Goal: Task Accomplishment & Management: Use online tool/utility

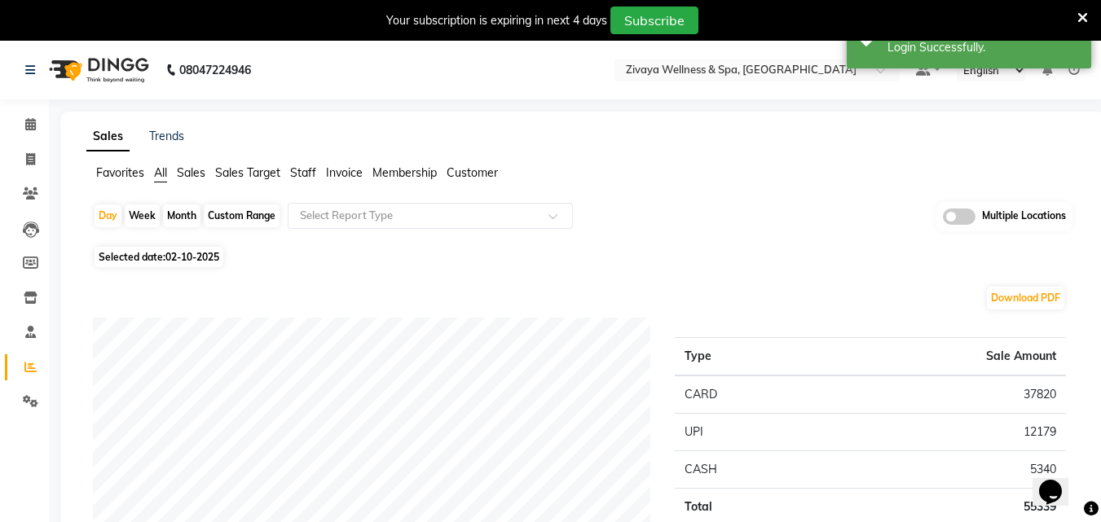
click at [755, 57] on nav "08047224946 Select Location × Zivaya Wellness & Spa, Mumbai Airport Default Pan…" at bounding box center [550, 70] width 1101 height 59
click at [755, 65] on input "text" at bounding box center [741, 72] width 236 height 16
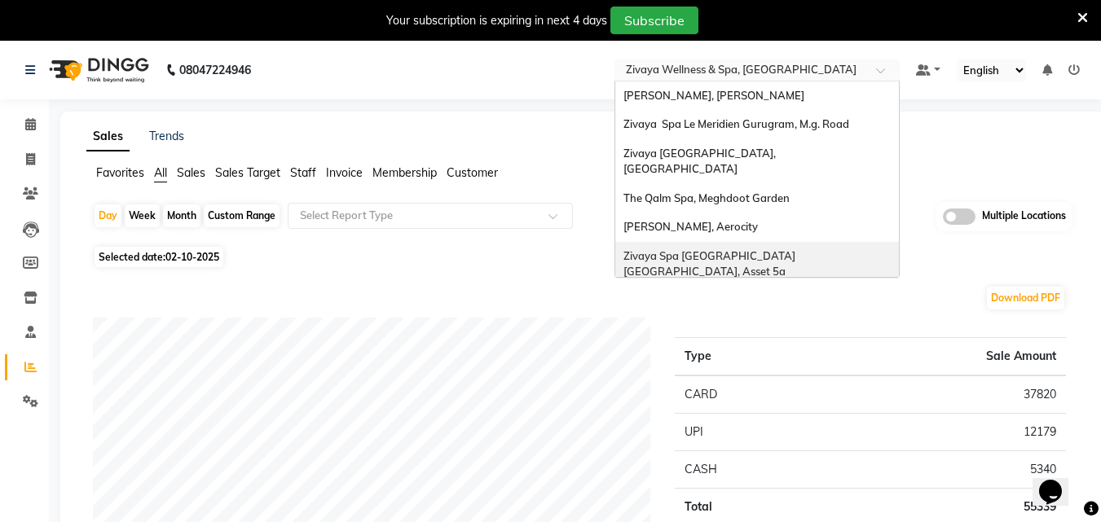
click at [749, 247] on div "Zivaya Spa [GEOGRAPHIC_DATA] [GEOGRAPHIC_DATA], Asset 5a" at bounding box center [757, 264] width 284 height 45
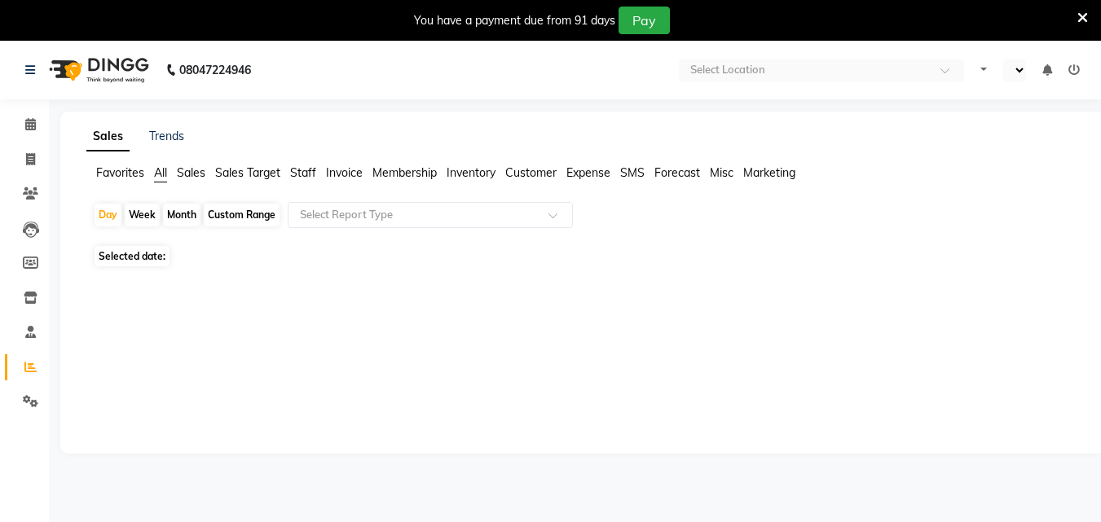
select select "en"
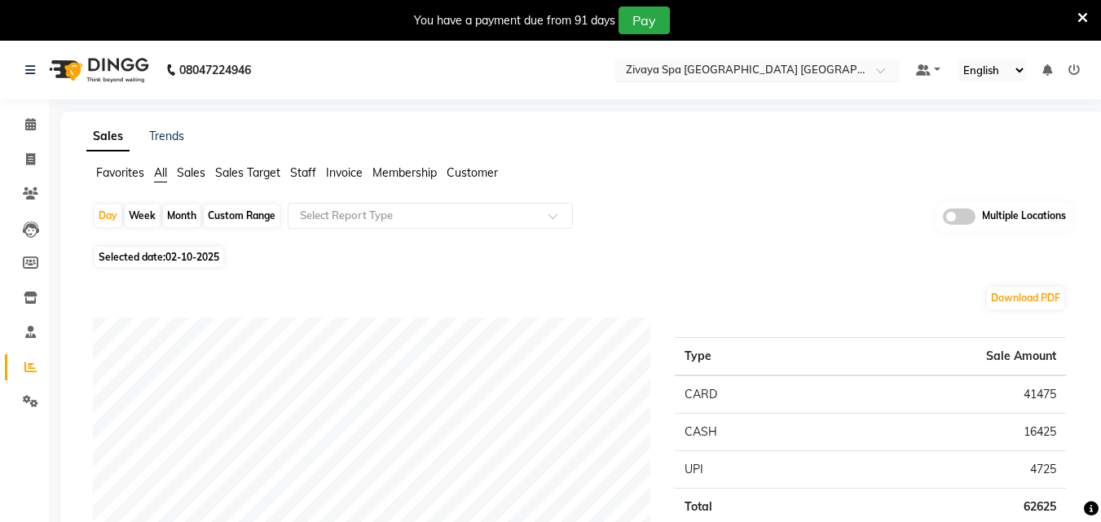
click at [674, 73] on input "text" at bounding box center [741, 72] width 236 height 16
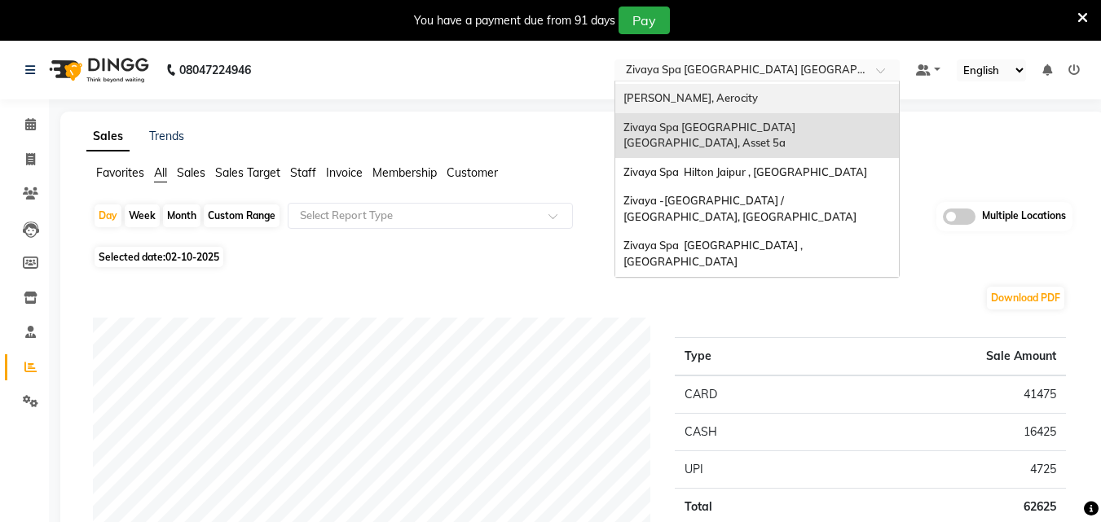
scroll to position [167, 0]
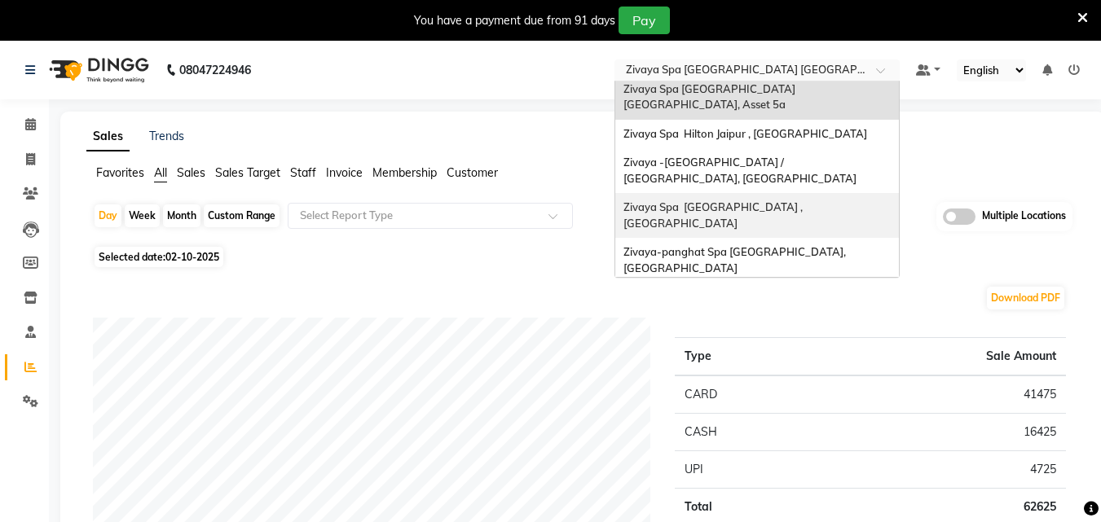
click at [711, 200] on span "Zivaya Spa [GEOGRAPHIC_DATA] , [GEOGRAPHIC_DATA]" at bounding box center [714, 214] width 182 height 29
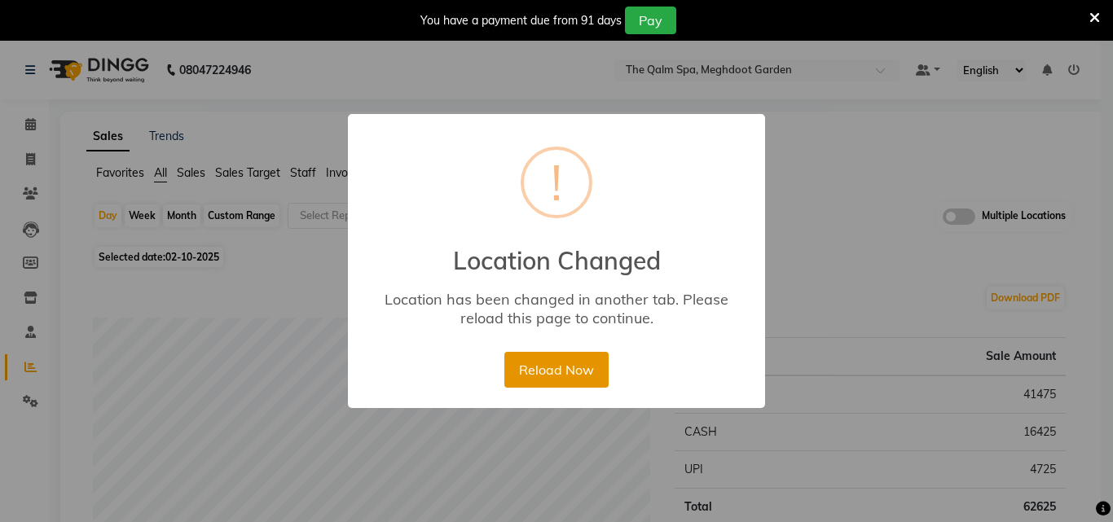
click at [577, 384] on button "Reload Now" at bounding box center [557, 370] width 104 height 36
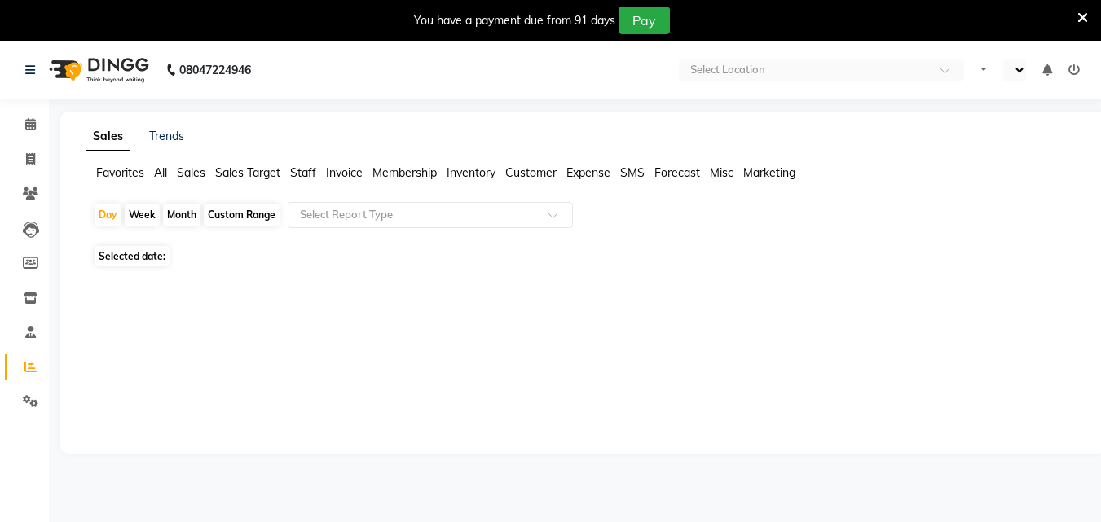
select select "en"
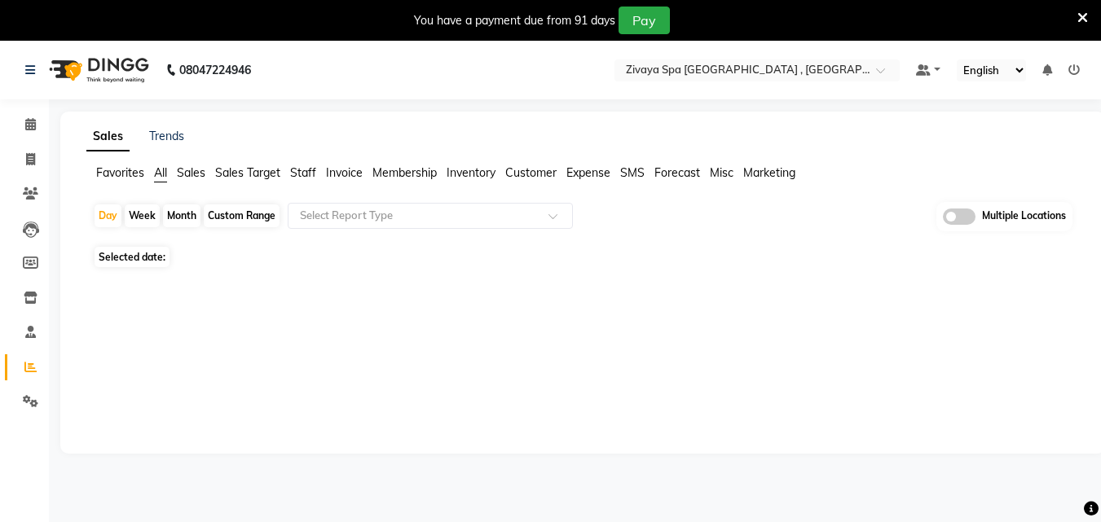
click at [1083, 11] on icon at bounding box center [1082, 18] width 11 height 15
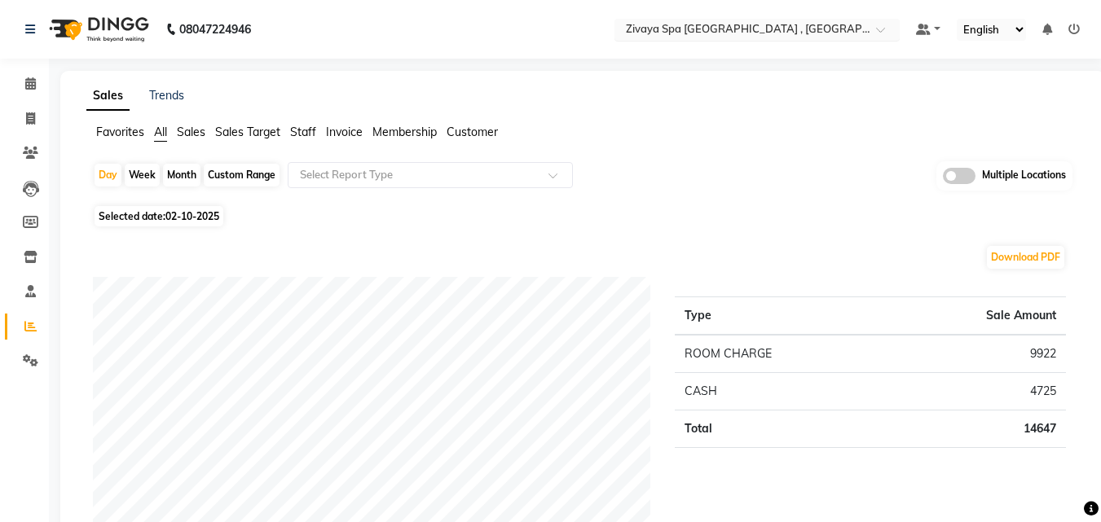
click at [754, 24] on input "text" at bounding box center [741, 31] width 236 height 16
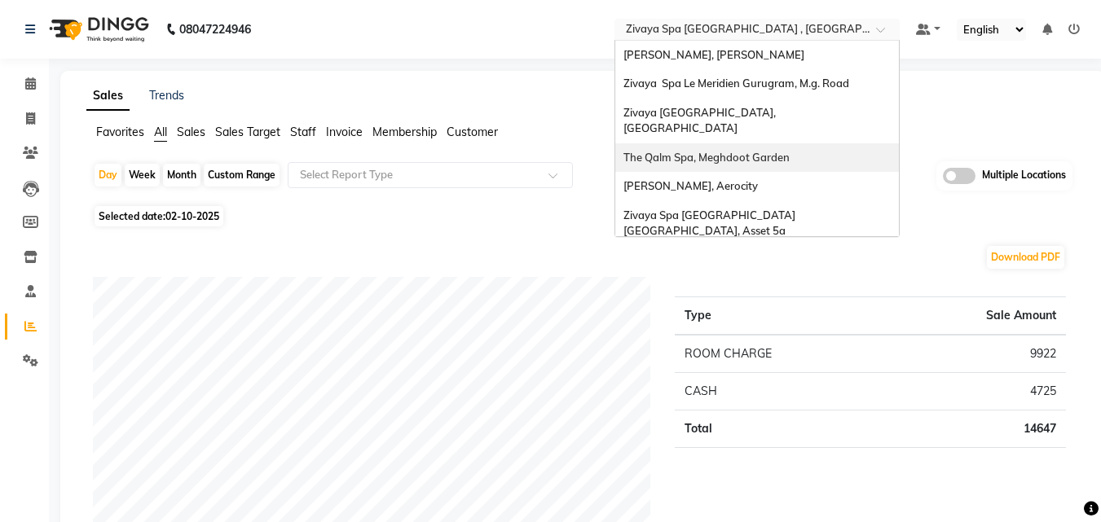
click at [758, 148] on div "The Qalm Spa, Meghdoot Garden" at bounding box center [757, 157] width 284 height 29
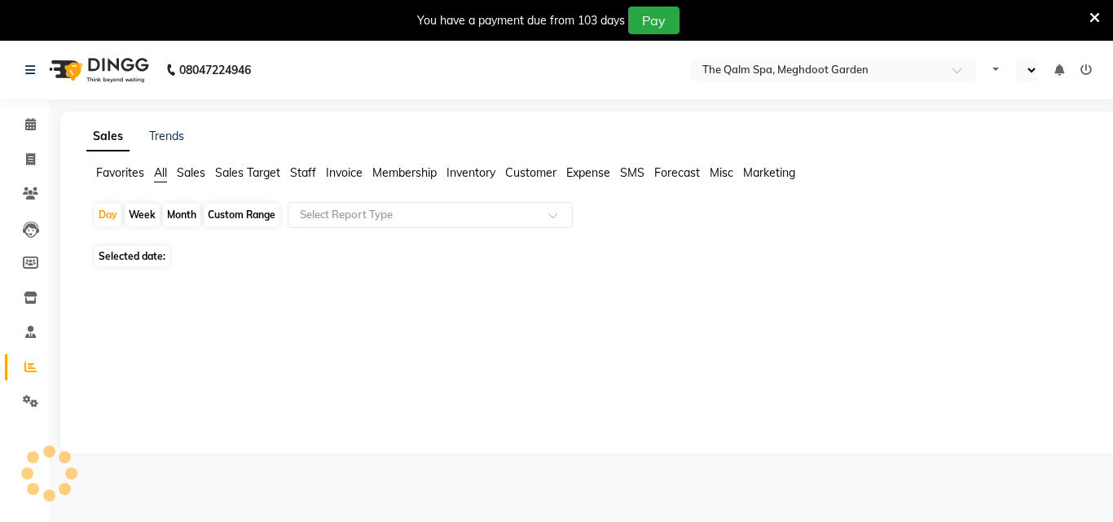
select select "en"
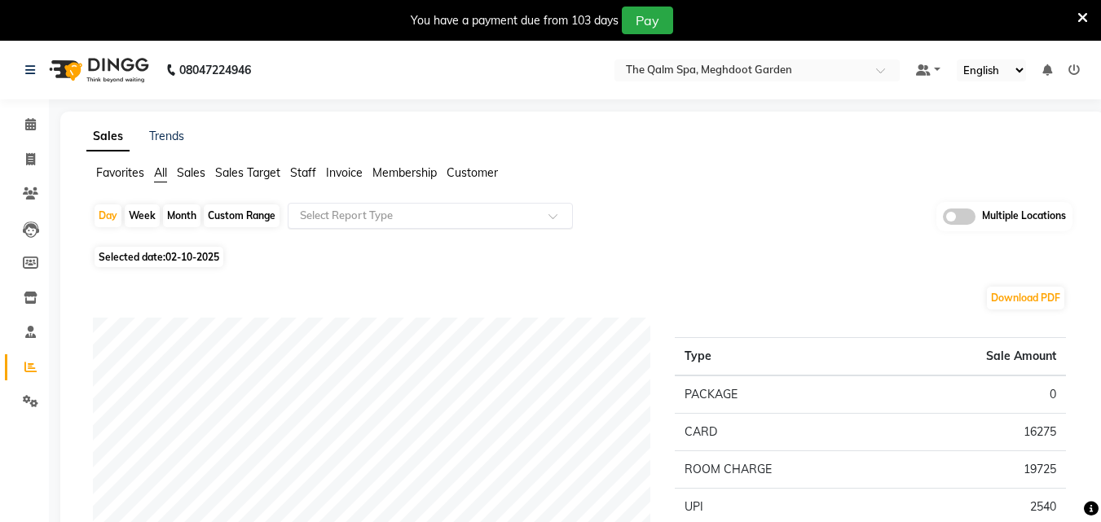
click at [476, 215] on input "text" at bounding box center [414, 216] width 235 height 16
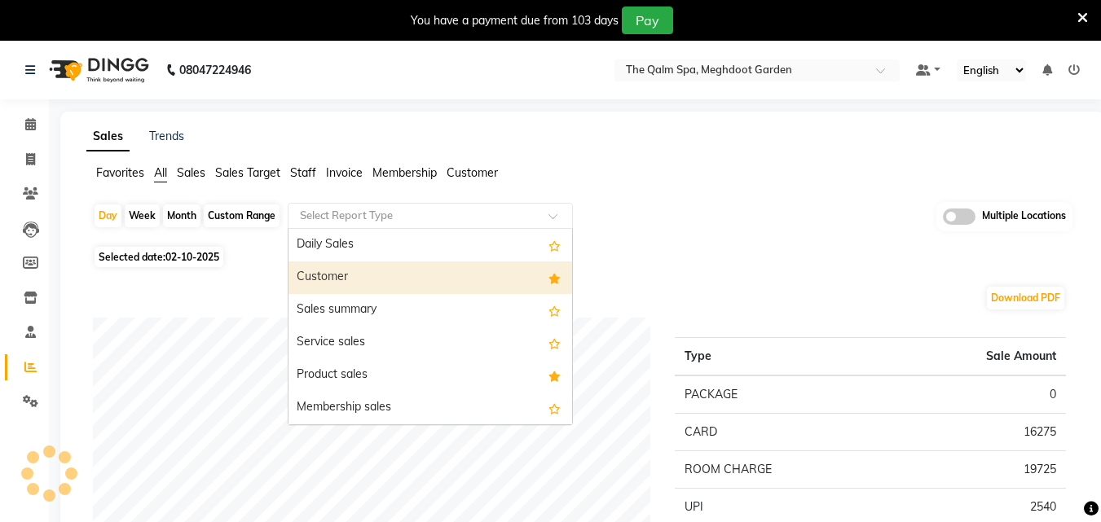
click at [430, 278] on div "Customer" at bounding box center [431, 278] width 284 height 33
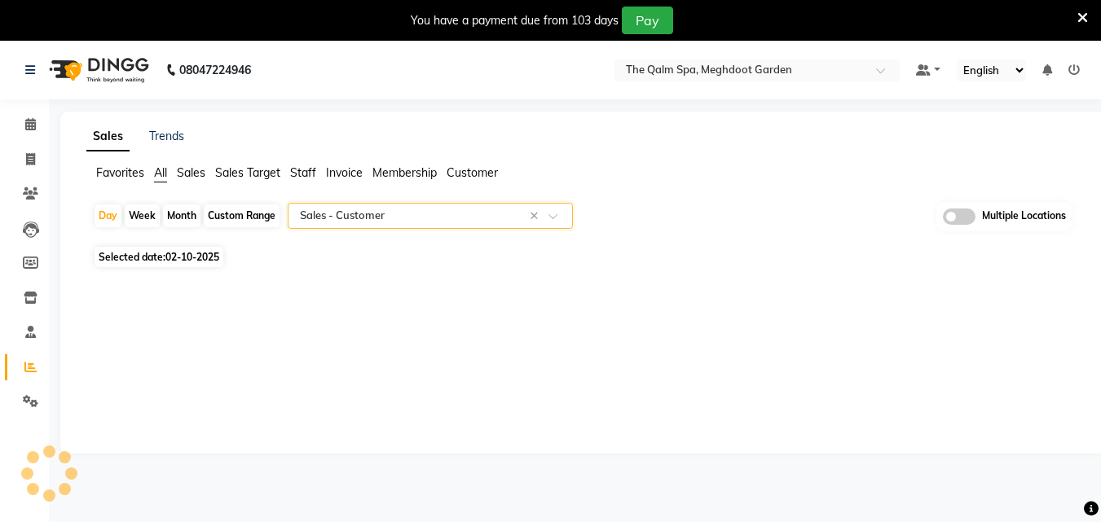
select select "full_report"
select select "csv"
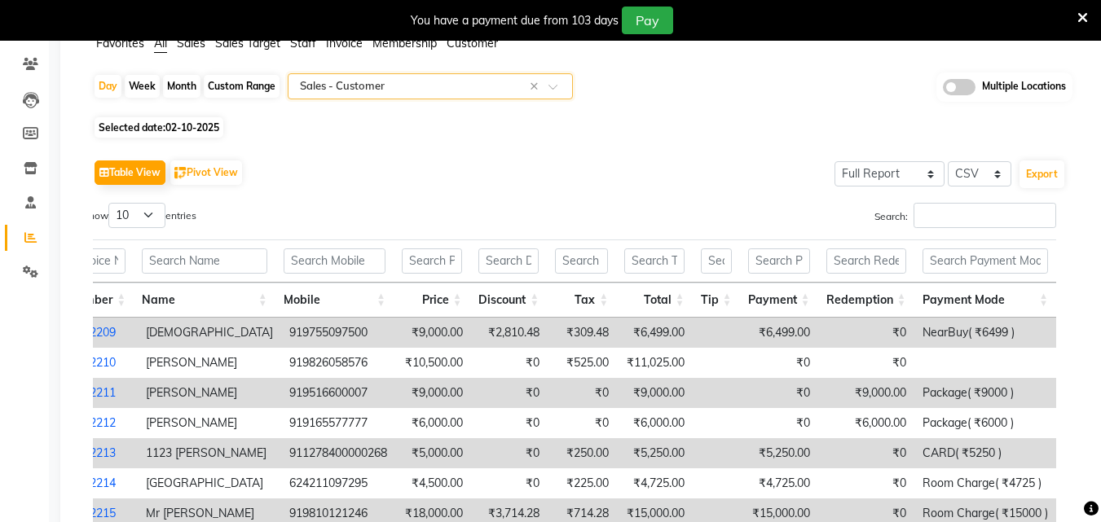
scroll to position [0, 12]
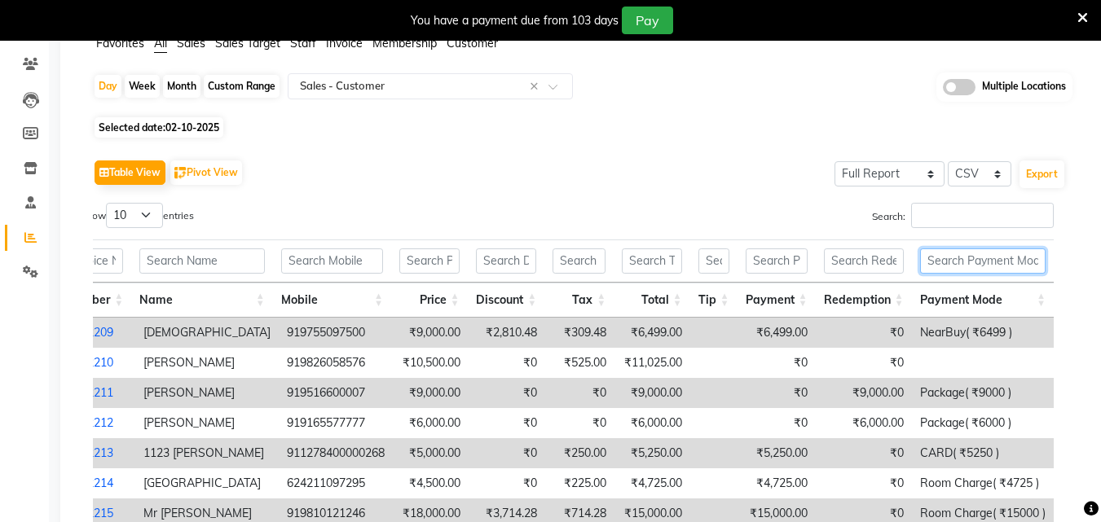
click at [969, 262] on input "text" at bounding box center [983, 261] width 126 height 25
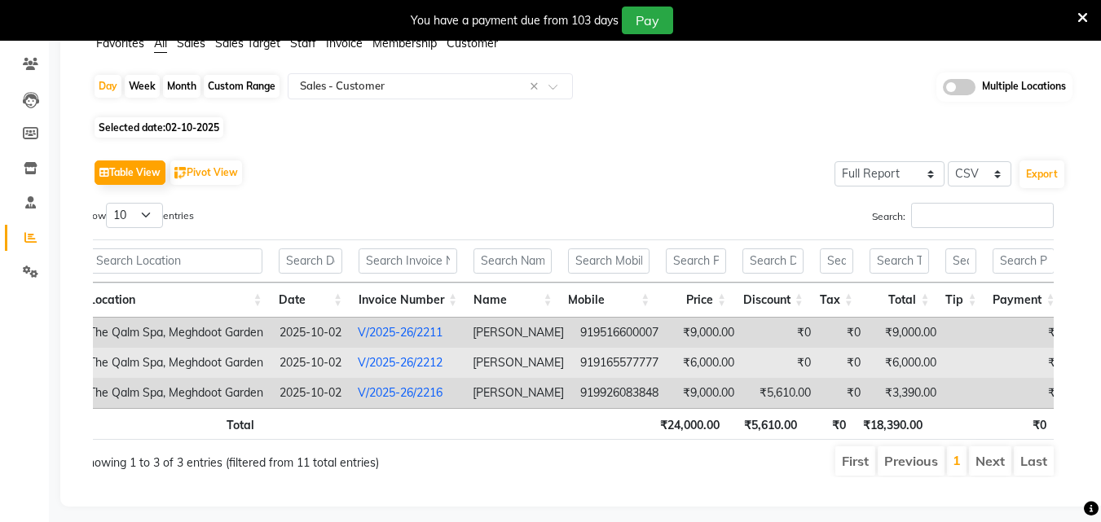
scroll to position [0, 0]
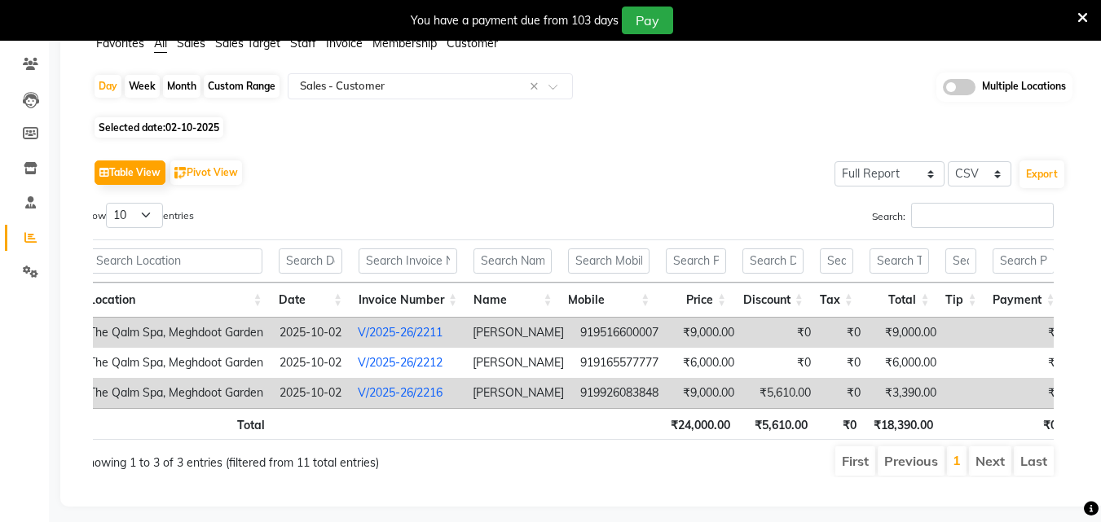
type input "pack"
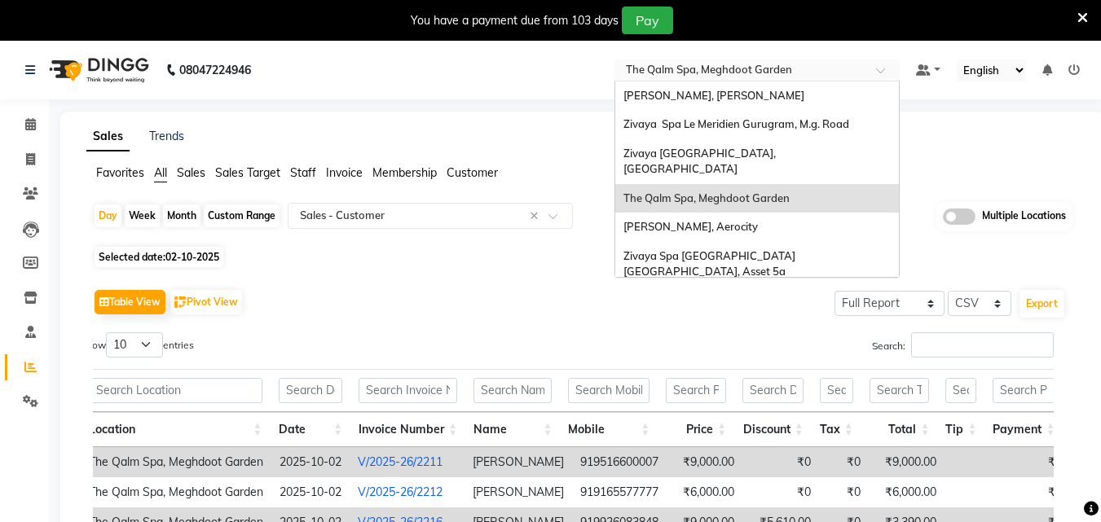
click at [714, 73] on input "text" at bounding box center [741, 72] width 236 height 16
click at [704, 87] on div "Sayaji Zivaya, Vijay Nagar" at bounding box center [757, 96] width 284 height 29
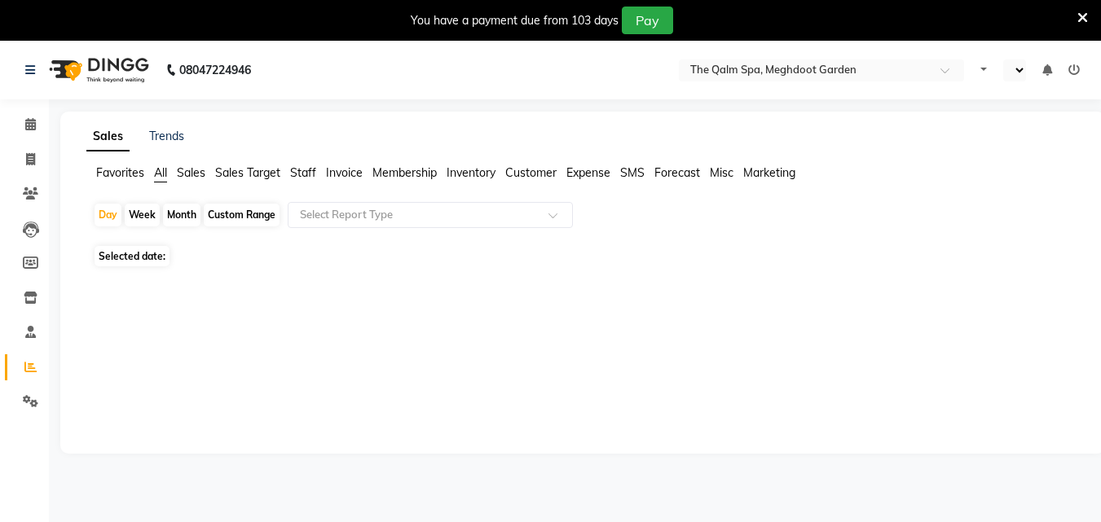
select select "en"
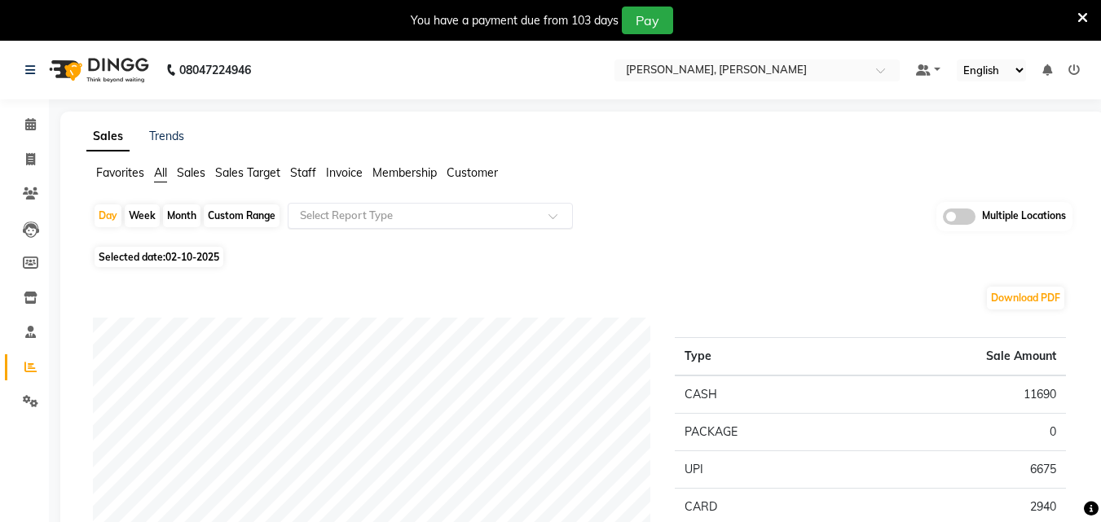
click at [461, 218] on input "text" at bounding box center [414, 216] width 235 height 16
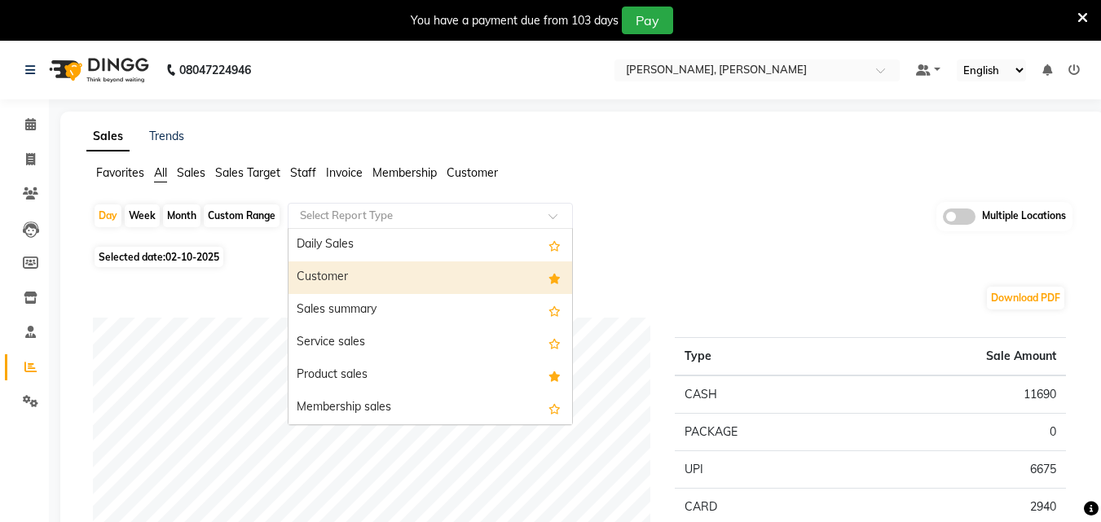
click at [516, 275] on div "Customer" at bounding box center [431, 278] width 284 height 33
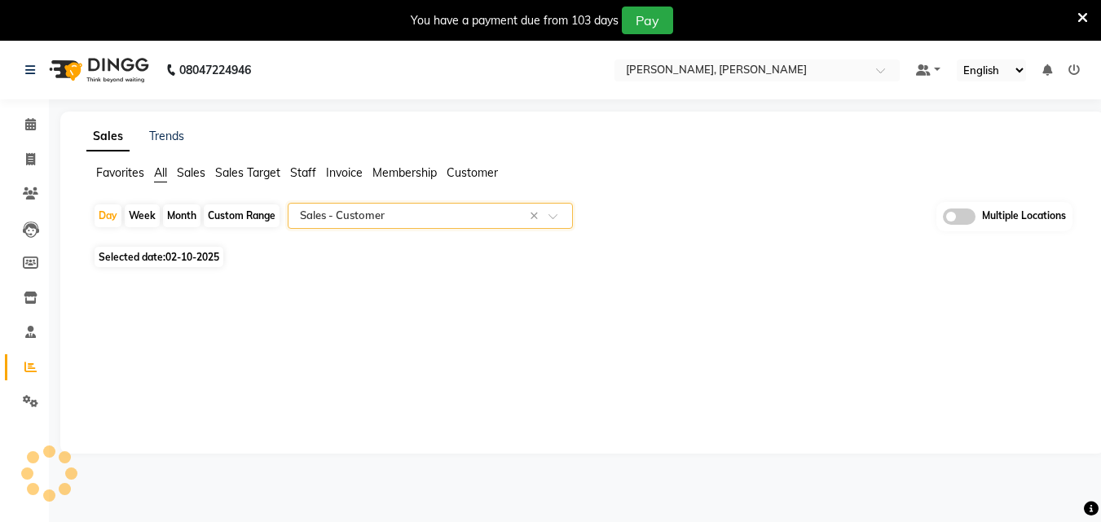
select select "full_report"
select select "csv"
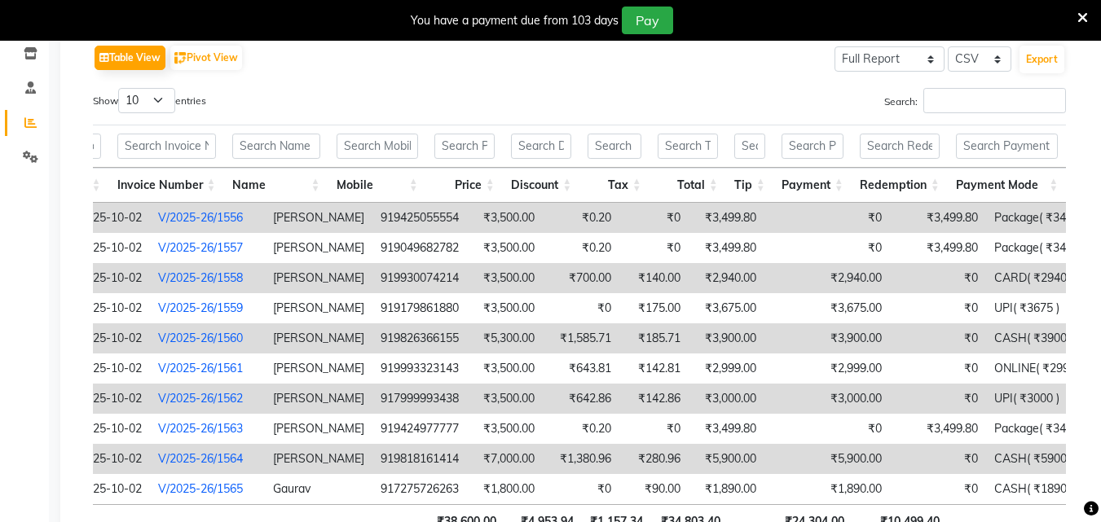
scroll to position [0, 12]
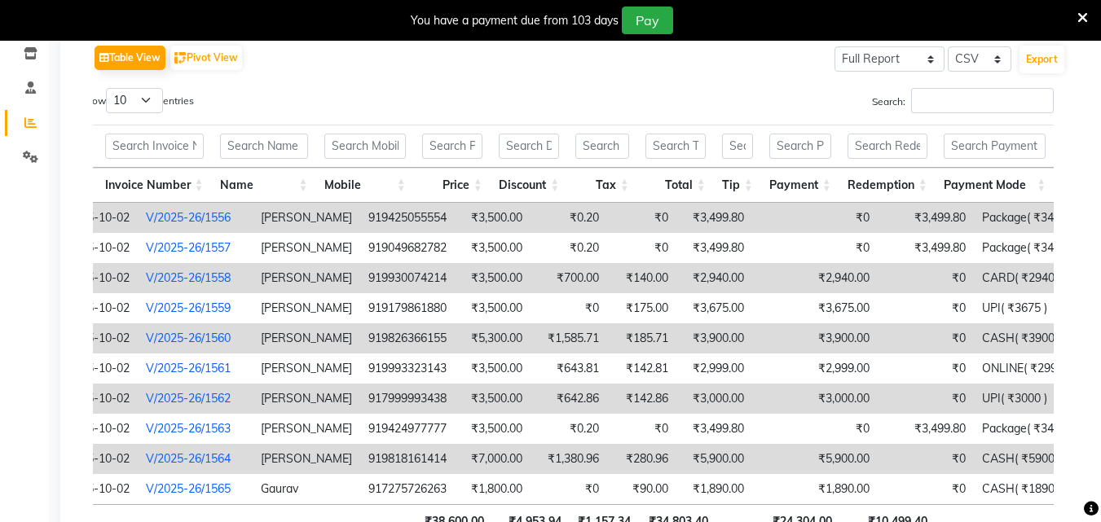
click at [997, 131] on th at bounding box center [995, 146] width 119 height 43
click at [994, 137] on input "text" at bounding box center [995, 146] width 103 height 25
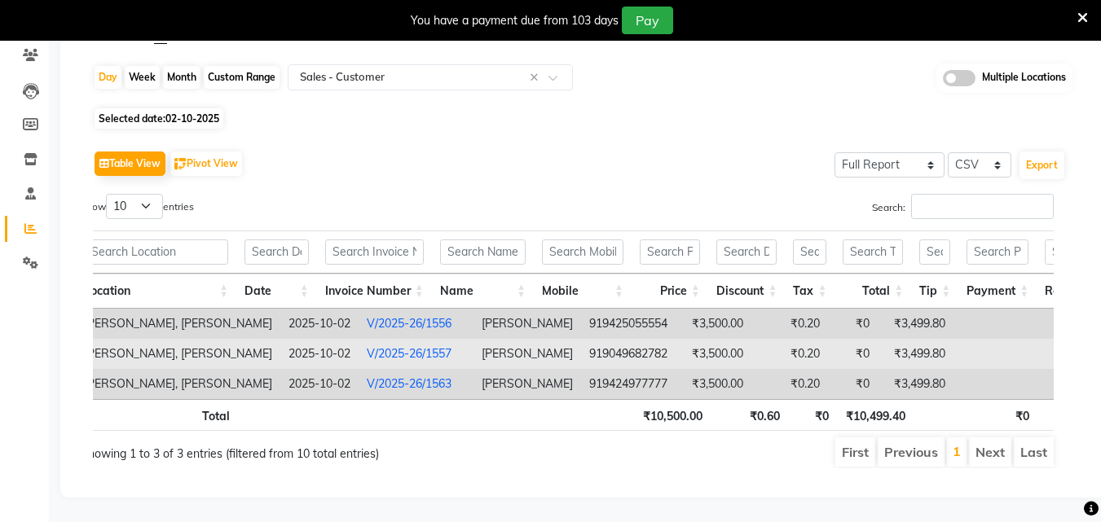
scroll to position [0, 0]
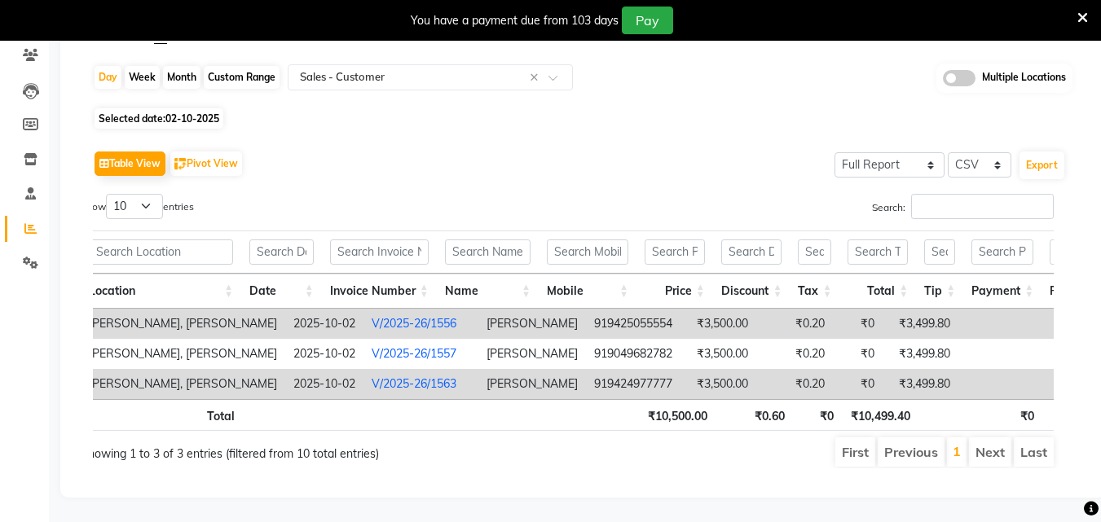
type input "pac"
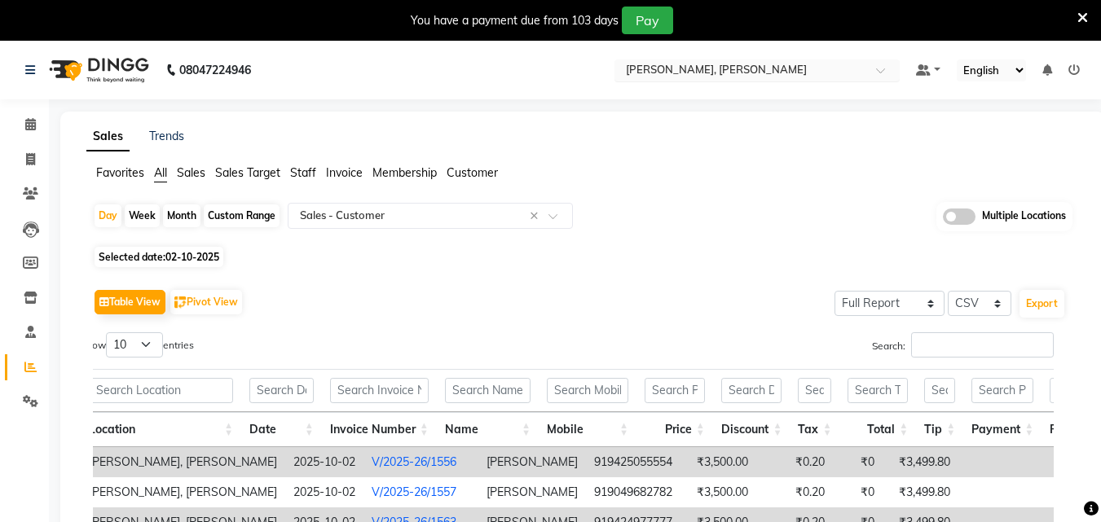
click at [716, 72] on input "text" at bounding box center [741, 72] width 236 height 16
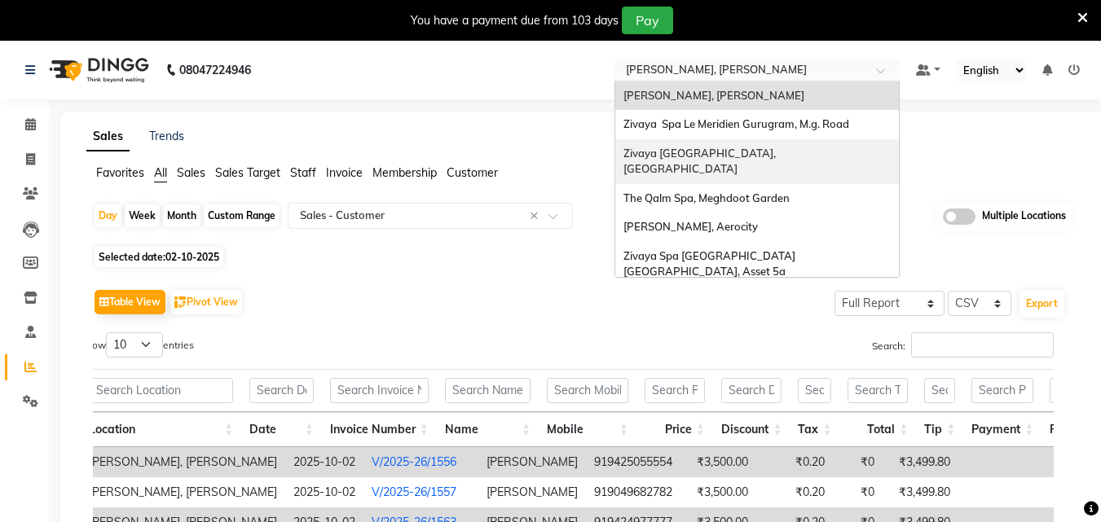
click at [759, 152] on span "Zivaya Central Mall Indore, Indore" at bounding box center [701, 161] width 157 height 29
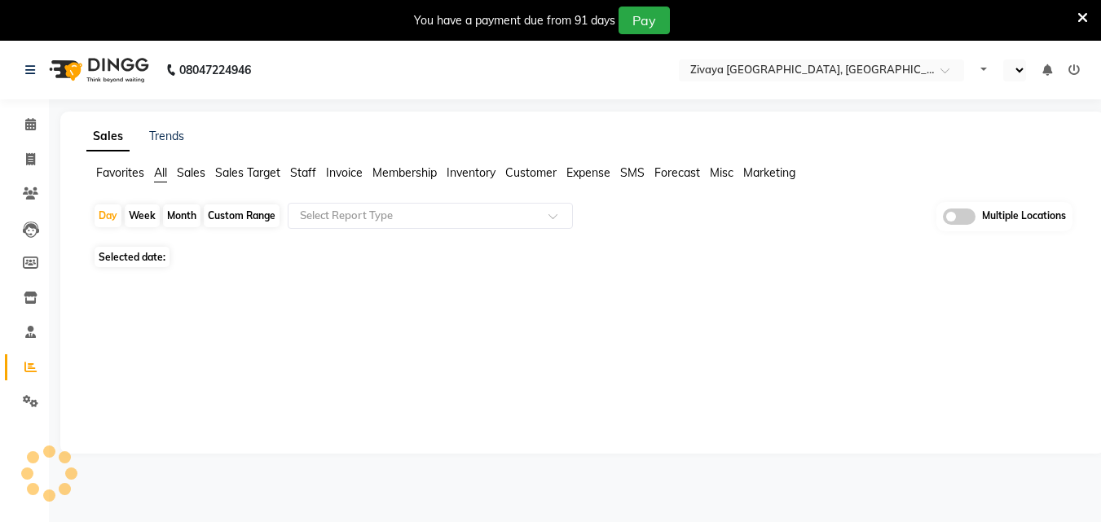
select select "en"
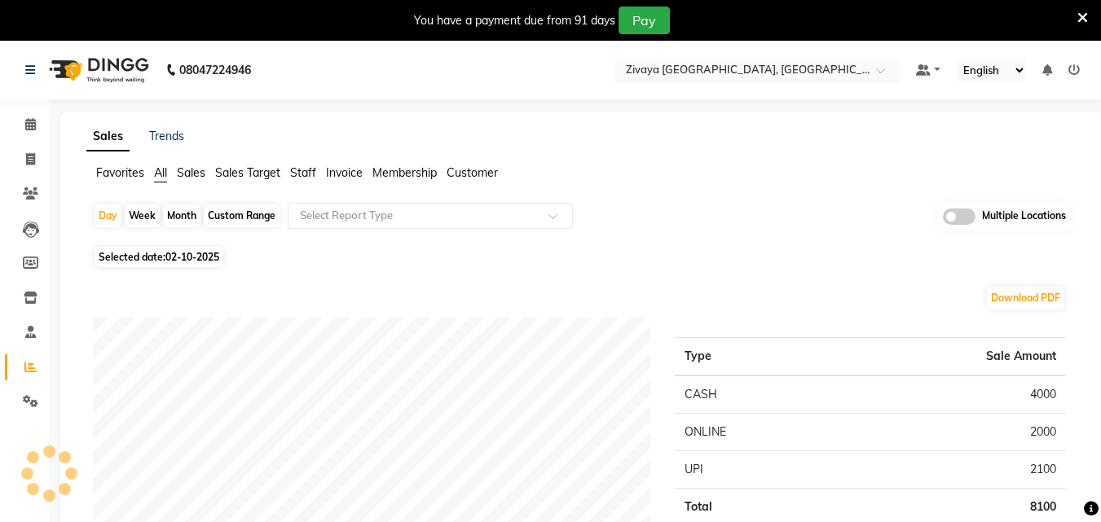
click at [741, 64] on input "text" at bounding box center [741, 72] width 236 height 16
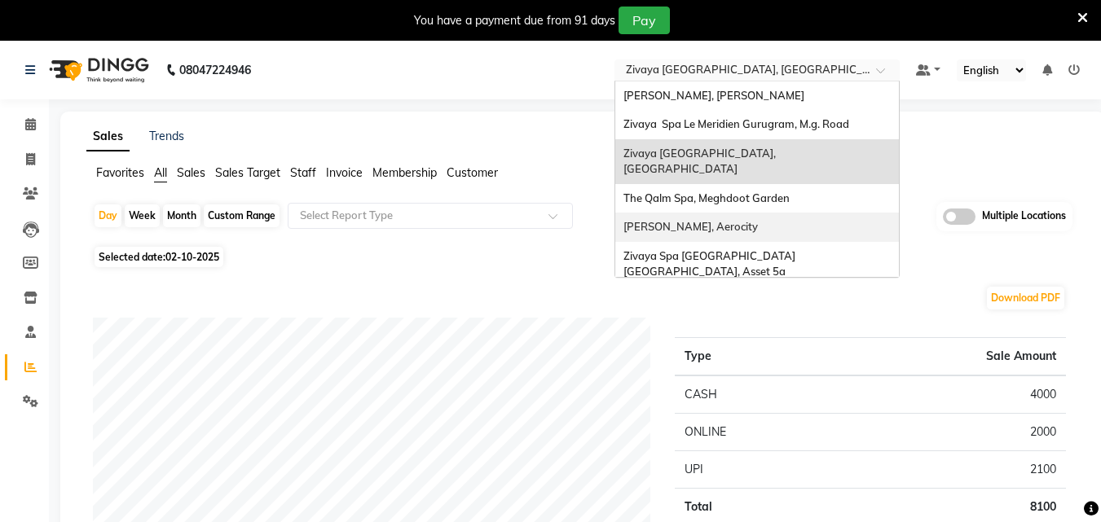
click at [756, 213] on div "[PERSON_NAME], Aerocity" at bounding box center [757, 227] width 284 height 29
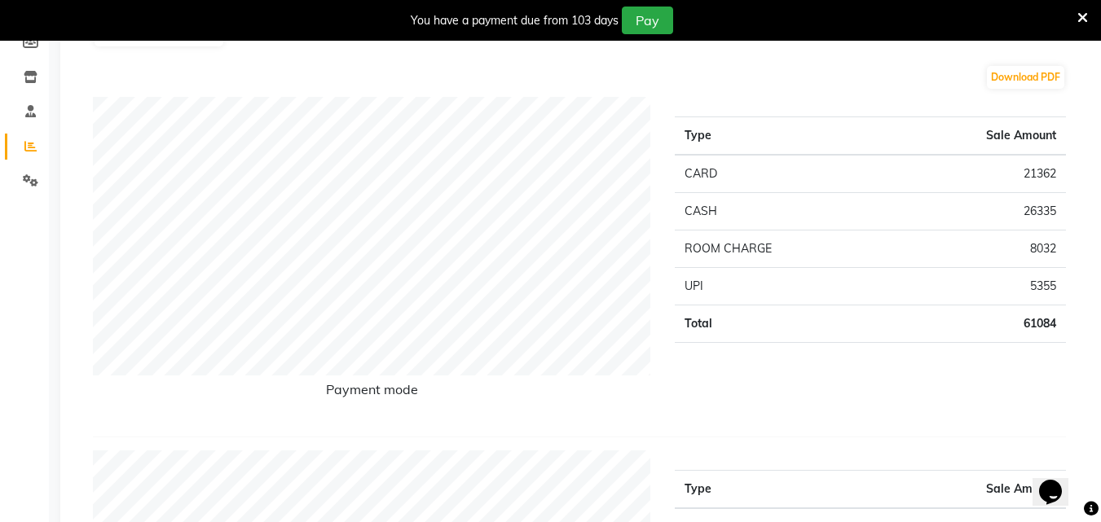
scroll to position [245, 0]
